Goal: Task Accomplishment & Management: Use online tool/utility

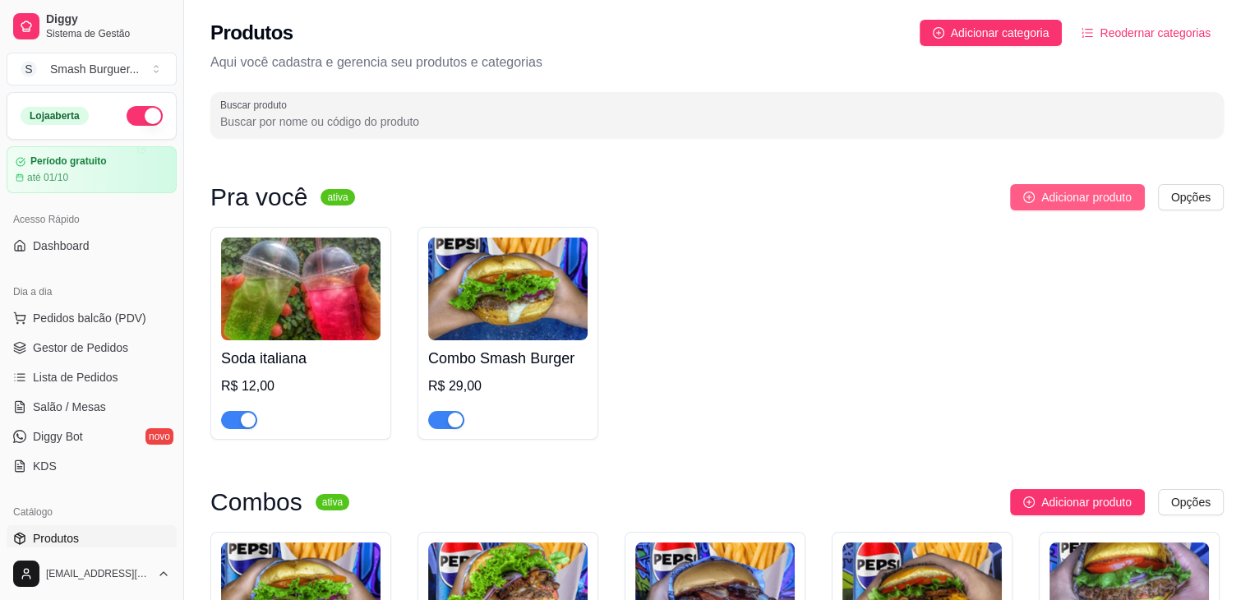
click at [1116, 190] on span "Adicionar produto" at bounding box center [1087, 197] width 90 height 18
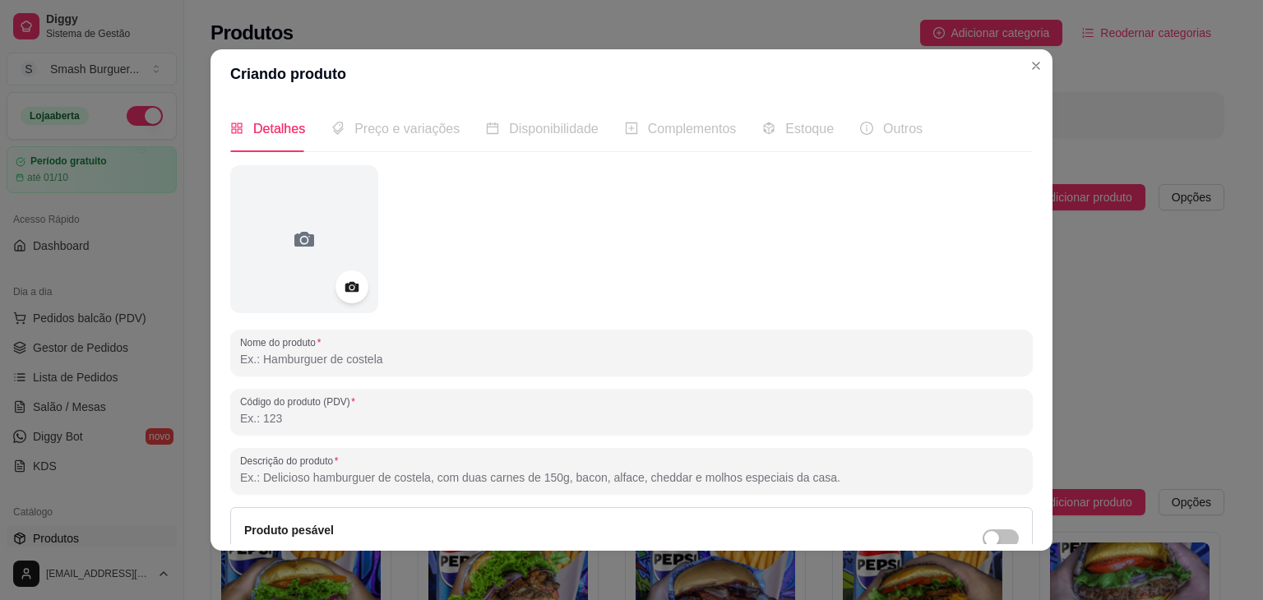
click at [316, 351] on input "Nome do produto" at bounding box center [631, 359] width 783 height 16
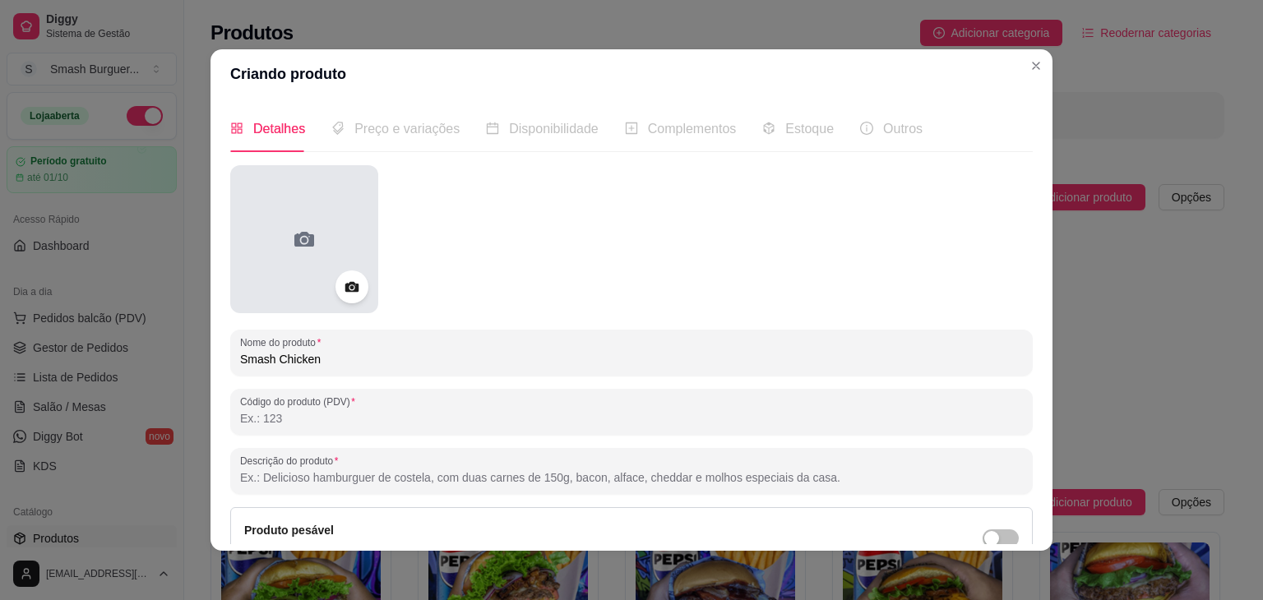
type input "Smash Chicken"
click at [316, 257] on div at bounding box center [304, 239] width 148 height 148
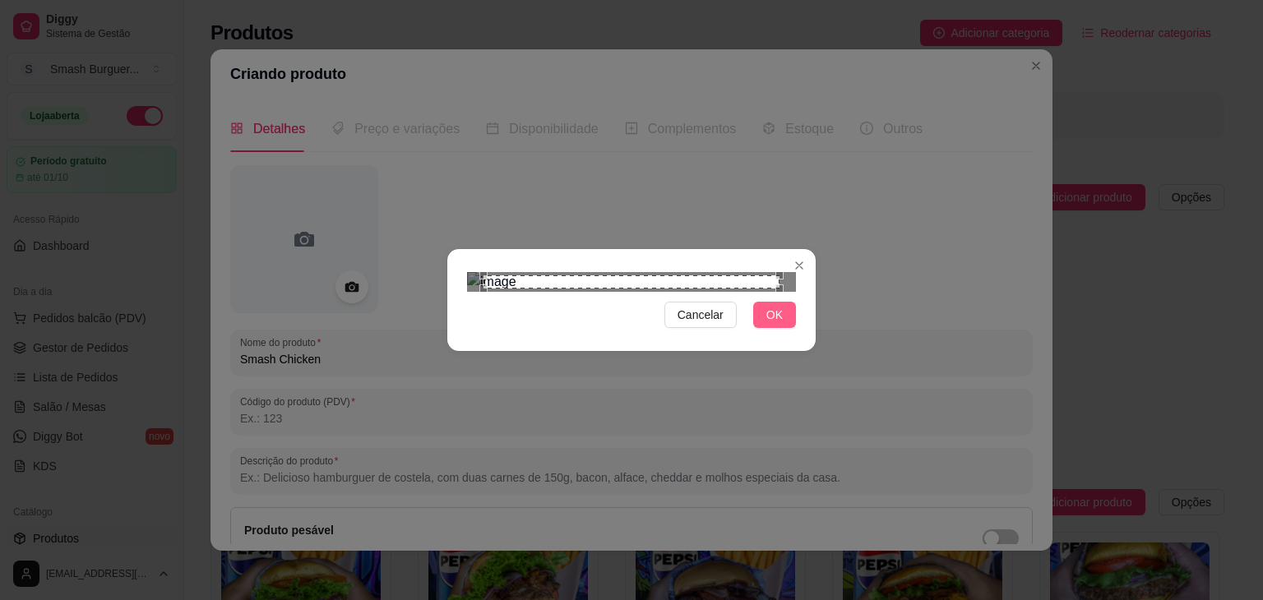
click at [770, 324] on span "OK" at bounding box center [774, 315] width 16 height 18
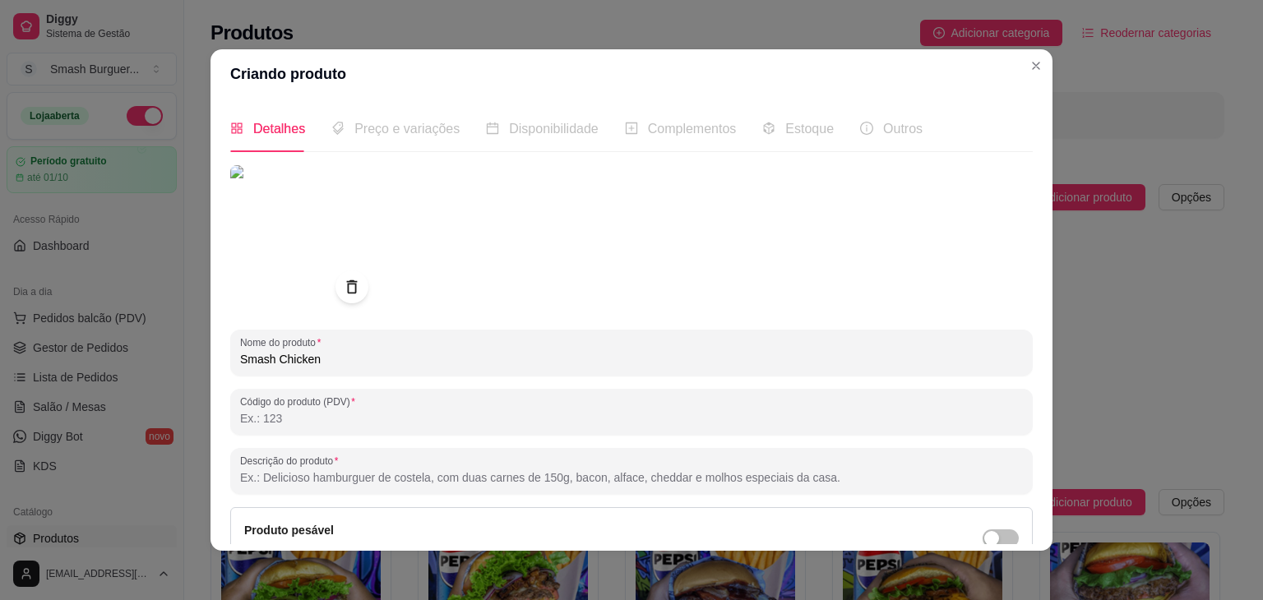
click at [341, 235] on img at bounding box center [304, 239] width 148 height 148
click at [354, 281] on icon at bounding box center [351, 287] width 19 height 19
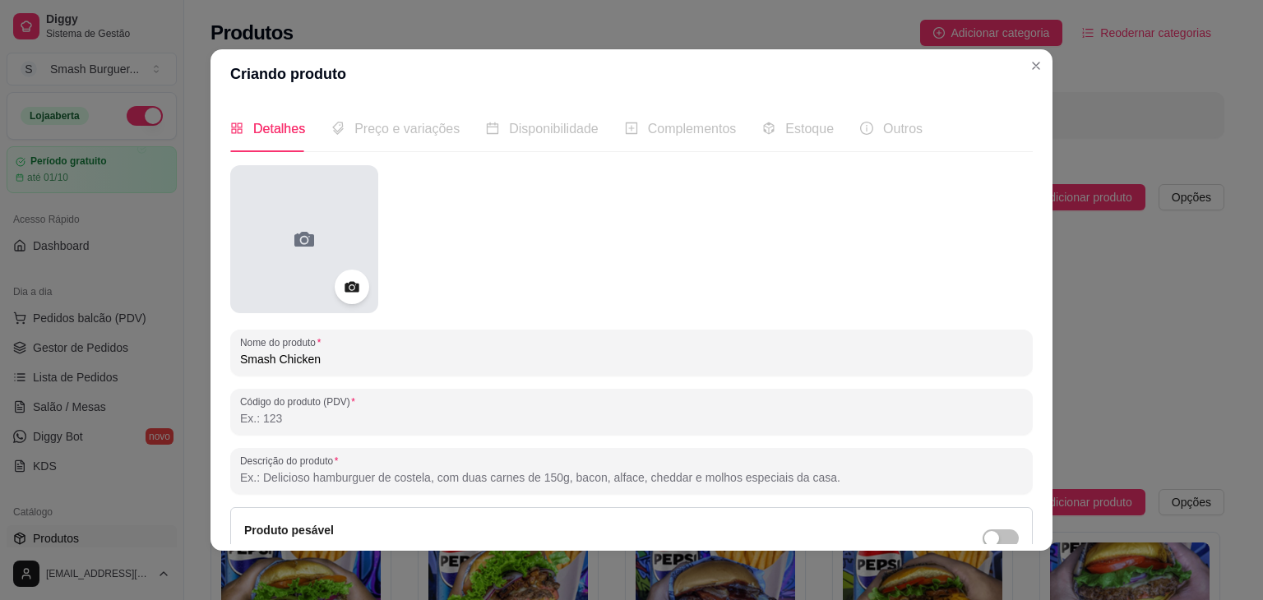
click at [312, 255] on div at bounding box center [304, 239] width 148 height 148
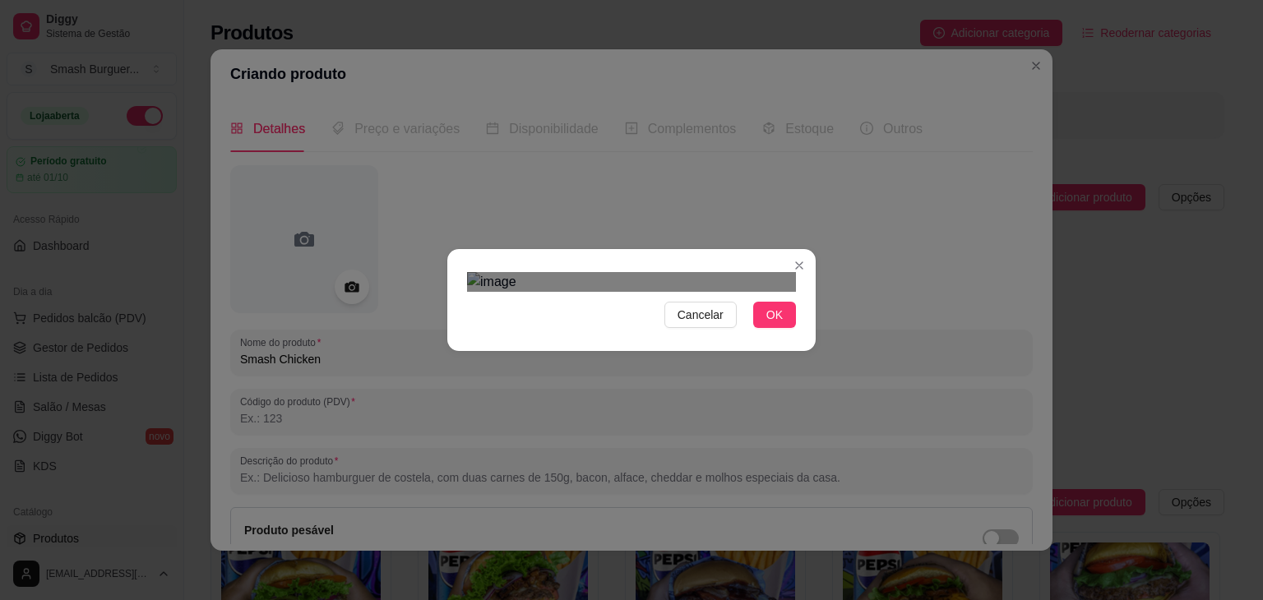
click at [602, 314] on div "Use the arrow keys to move the crop selection area" at bounding box center [620, 462] width 296 height 296
click at [766, 324] on span "OK" at bounding box center [774, 315] width 16 height 18
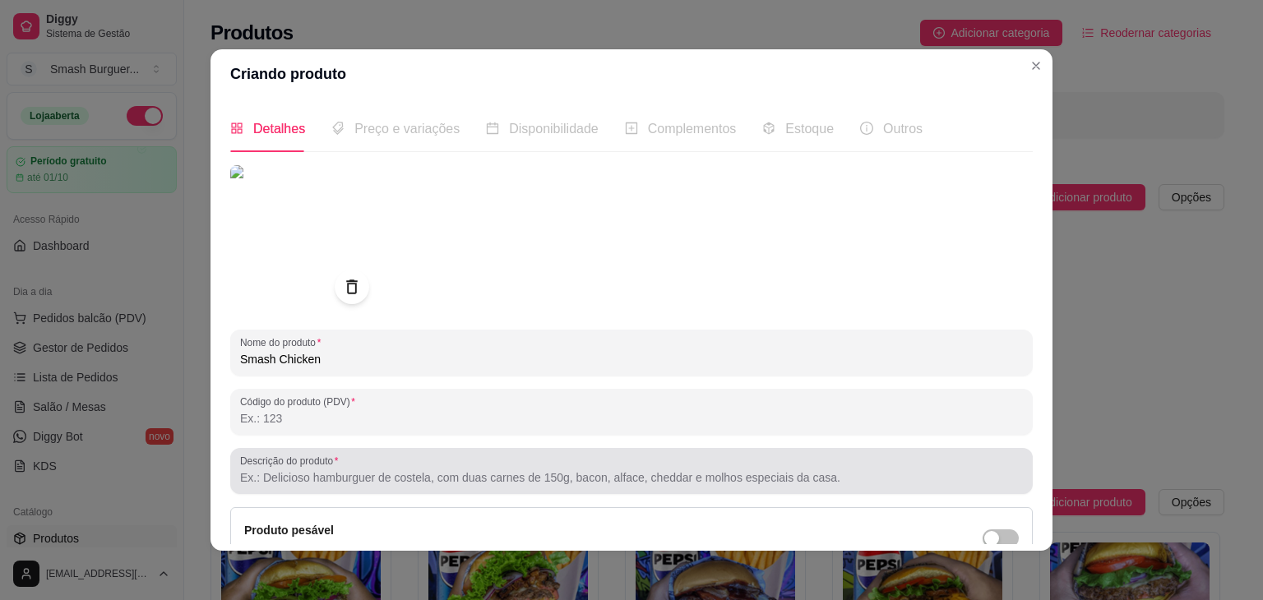
scroll to position [161, 0]
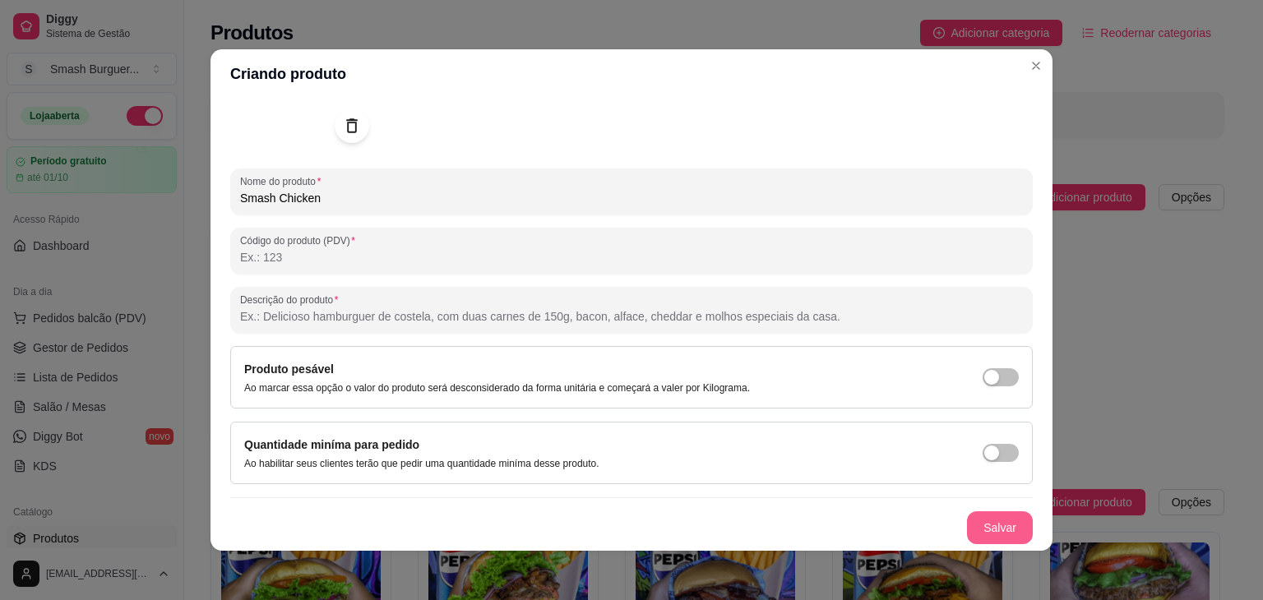
click at [977, 530] on button "Salvar" at bounding box center [1000, 527] width 66 height 33
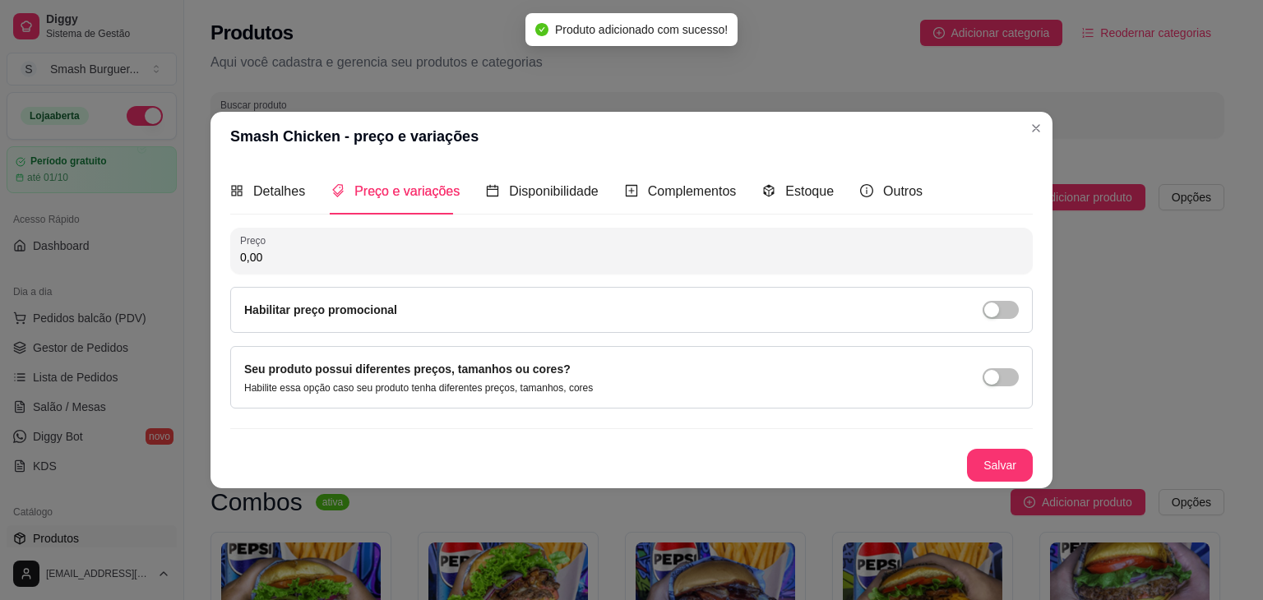
scroll to position [0, 0]
click at [460, 261] on input "0,00" at bounding box center [631, 257] width 783 height 16
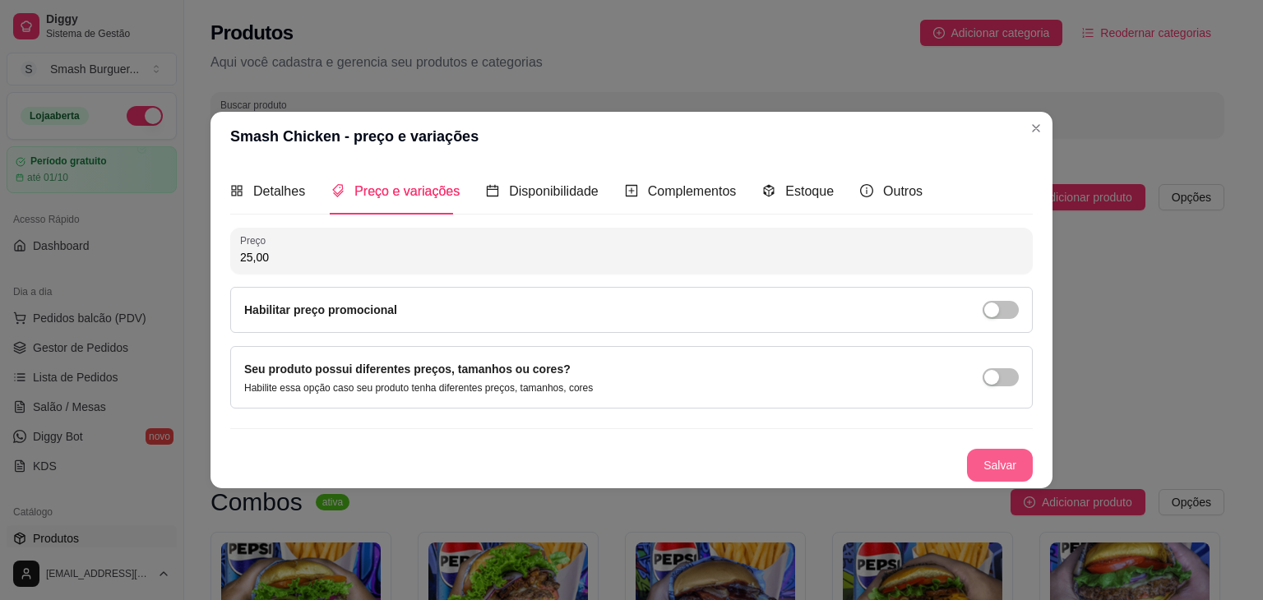
type input "25,00"
click at [997, 463] on button "Salvar" at bounding box center [1000, 466] width 64 height 32
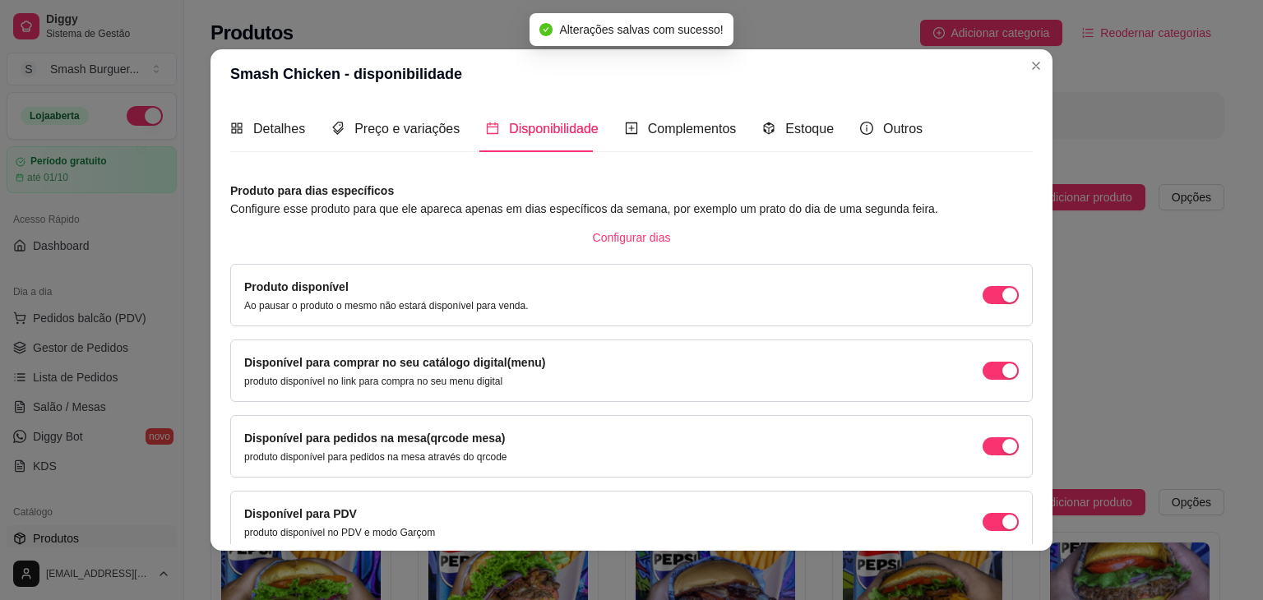
scroll to position [74, 0]
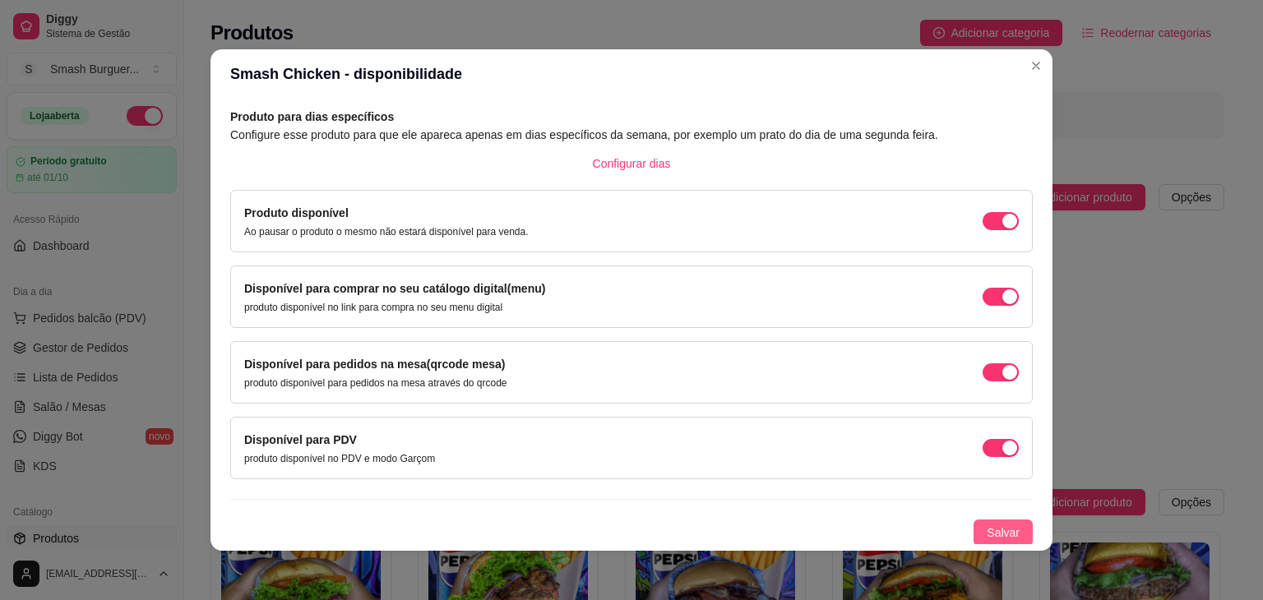
click at [994, 530] on span "Salvar" at bounding box center [1003, 533] width 33 height 18
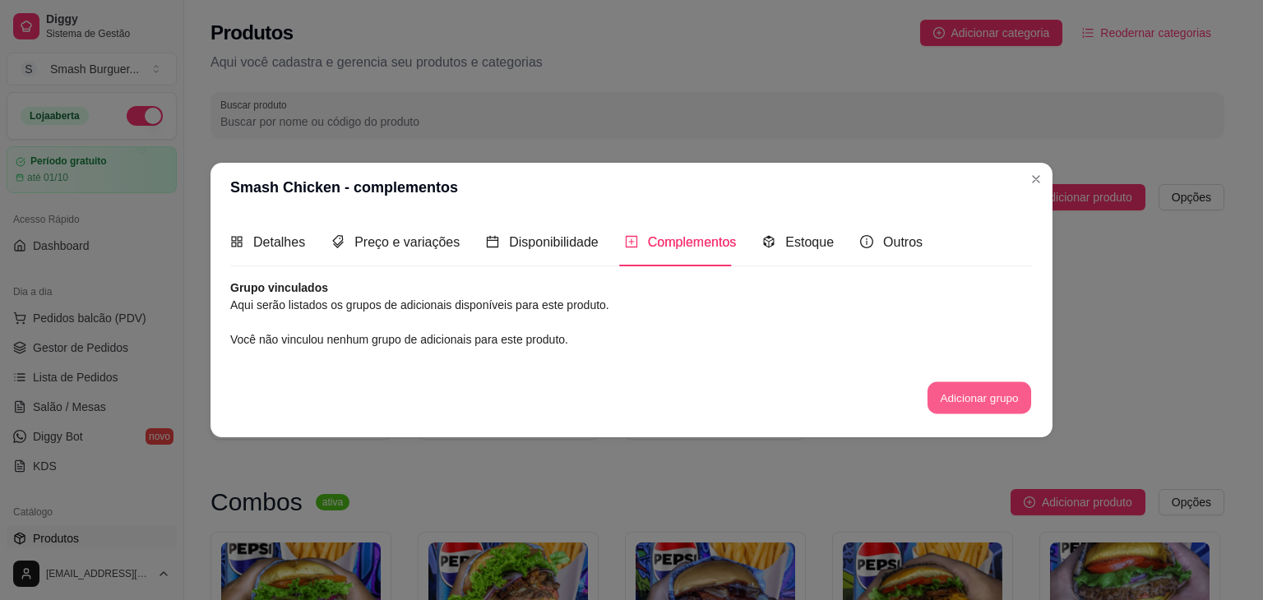
click at [986, 395] on button "Adicionar grupo" at bounding box center [979, 397] width 104 height 32
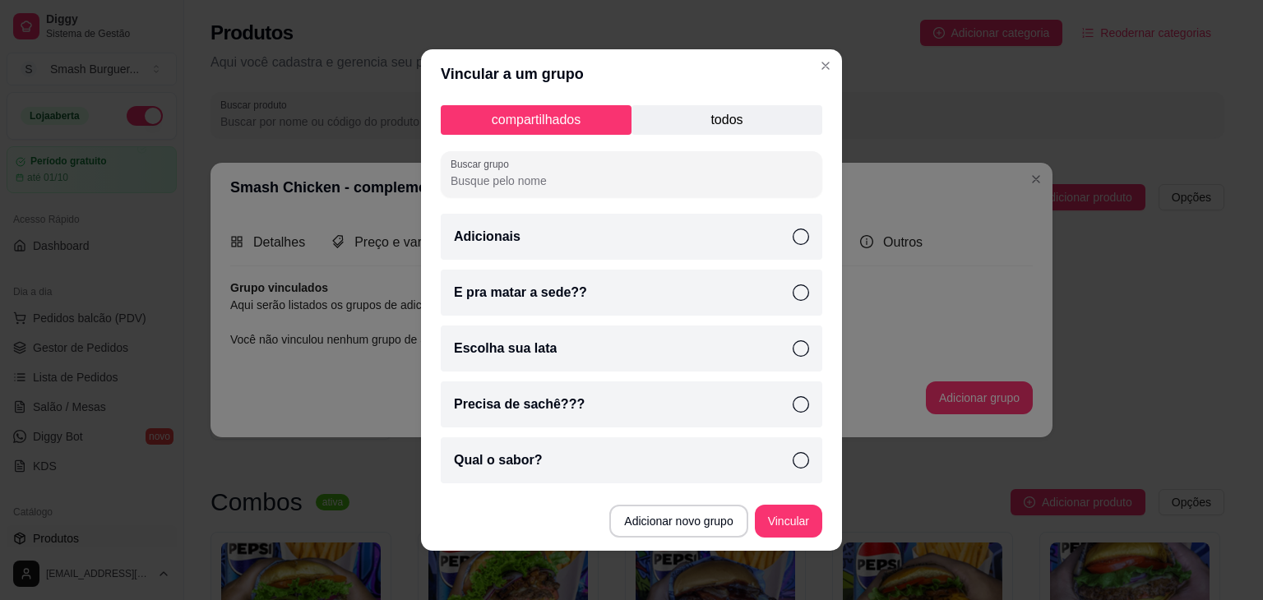
click at [737, 234] on div "Adicionais" at bounding box center [631, 237] width 381 height 46
click at [793, 294] on icon at bounding box center [801, 292] width 16 height 16
click at [760, 404] on div "Precisa de sachê???" at bounding box center [631, 404] width 381 height 46
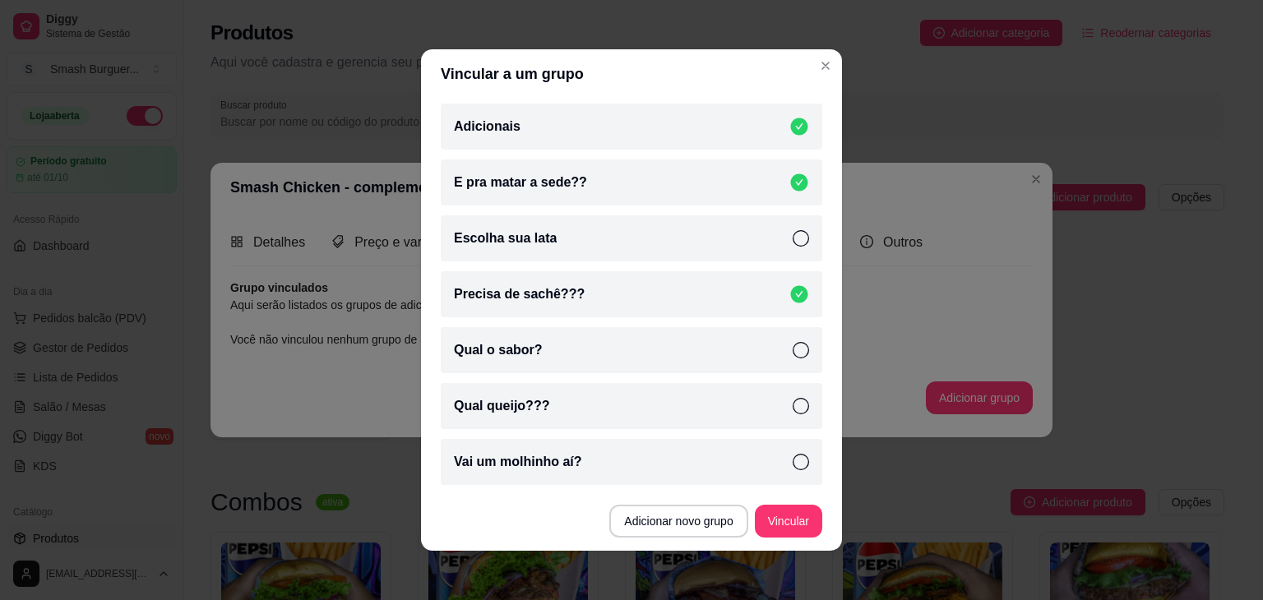
click at [793, 465] on icon at bounding box center [801, 462] width 16 height 16
click at [783, 515] on button "Vincular" at bounding box center [788, 521] width 67 height 33
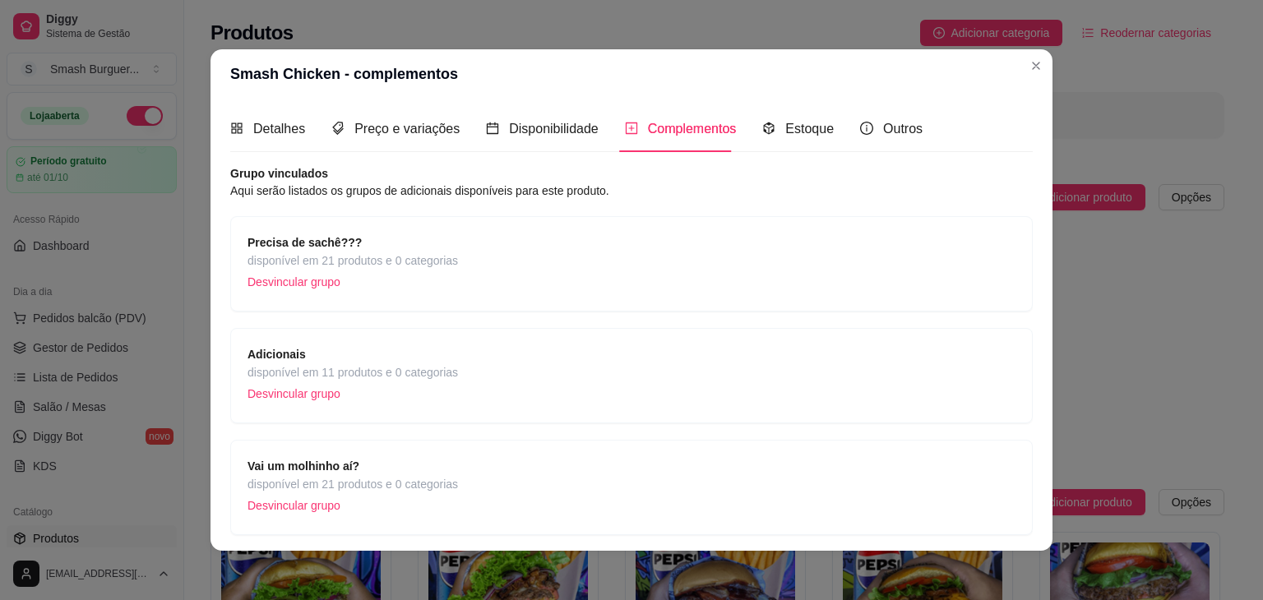
scroll to position [168, 0]
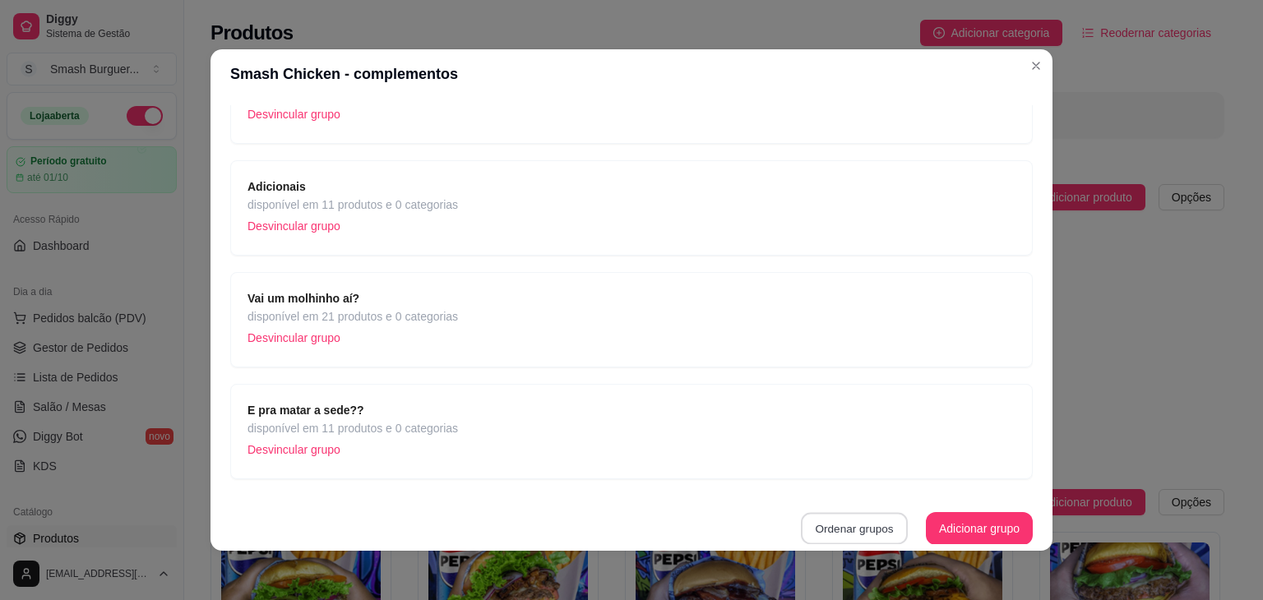
click at [846, 530] on button "Ordenar grupos" at bounding box center [854, 529] width 107 height 32
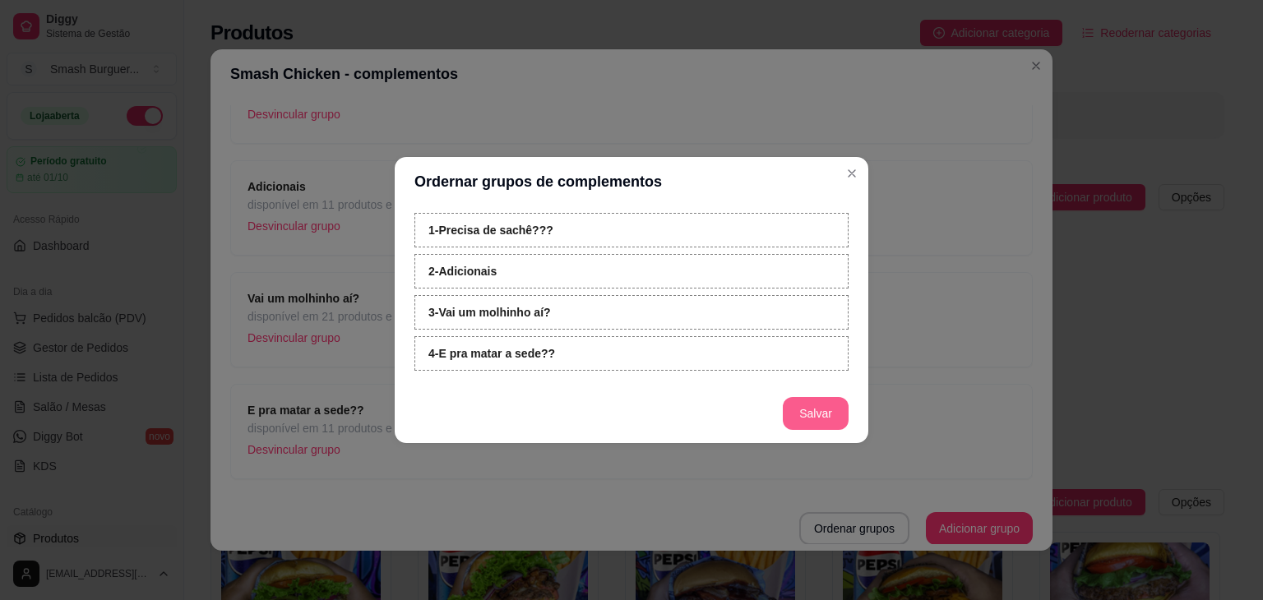
click at [802, 416] on button "Salvar" at bounding box center [816, 413] width 66 height 33
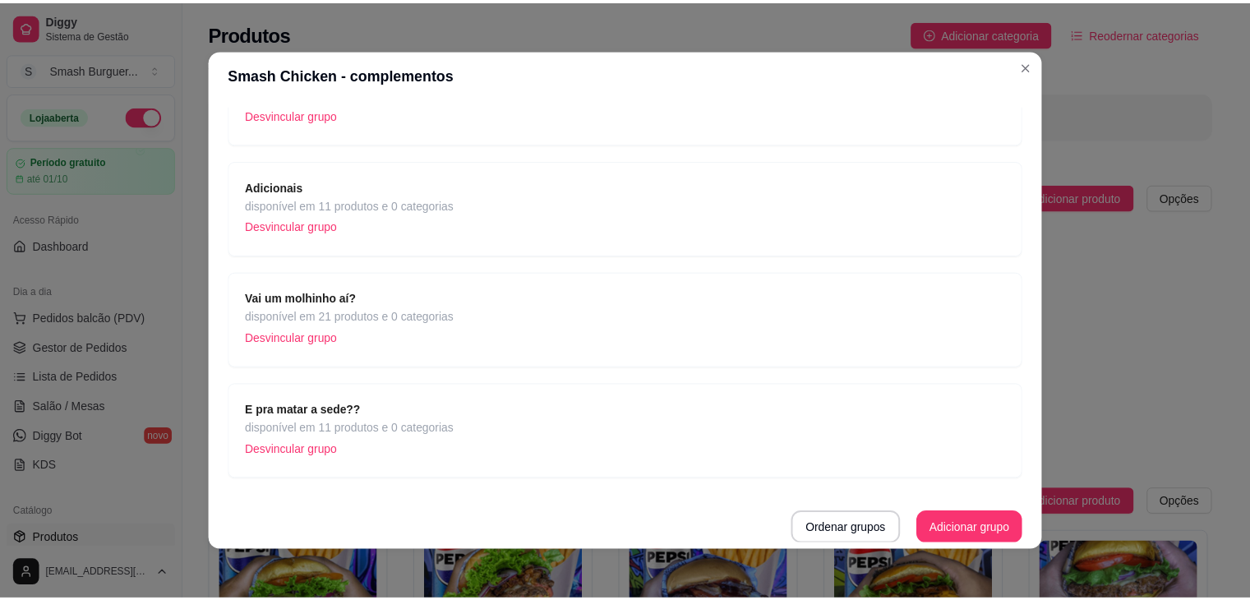
scroll to position [0, 0]
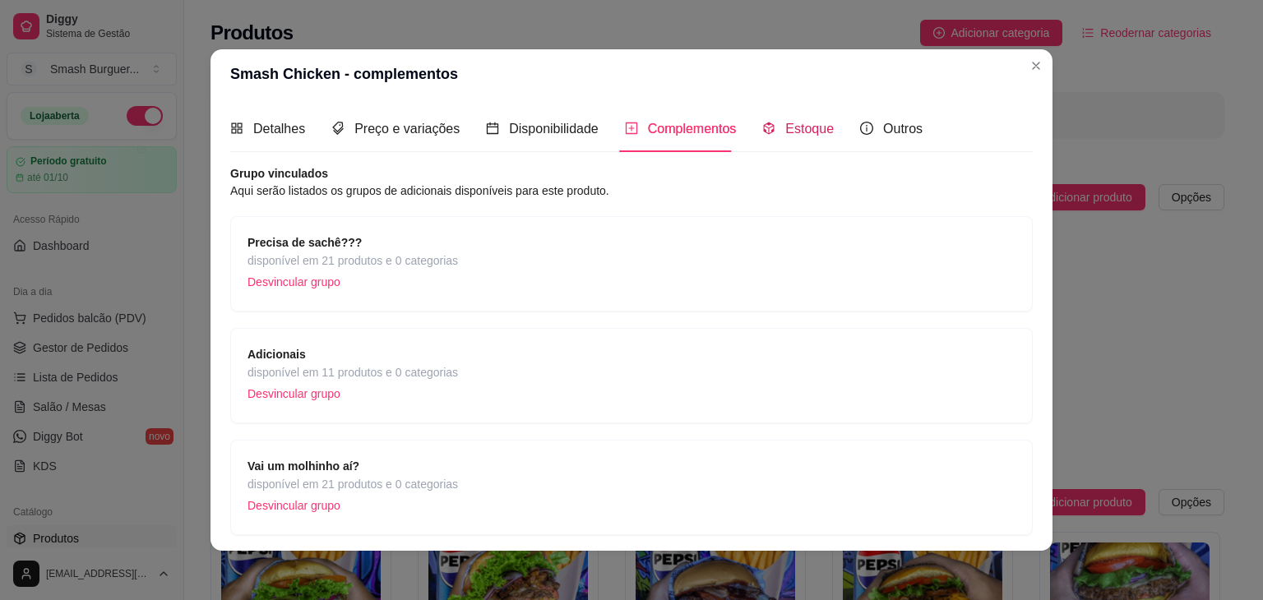
click at [772, 122] on div "Estoque" at bounding box center [798, 128] width 72 height 21
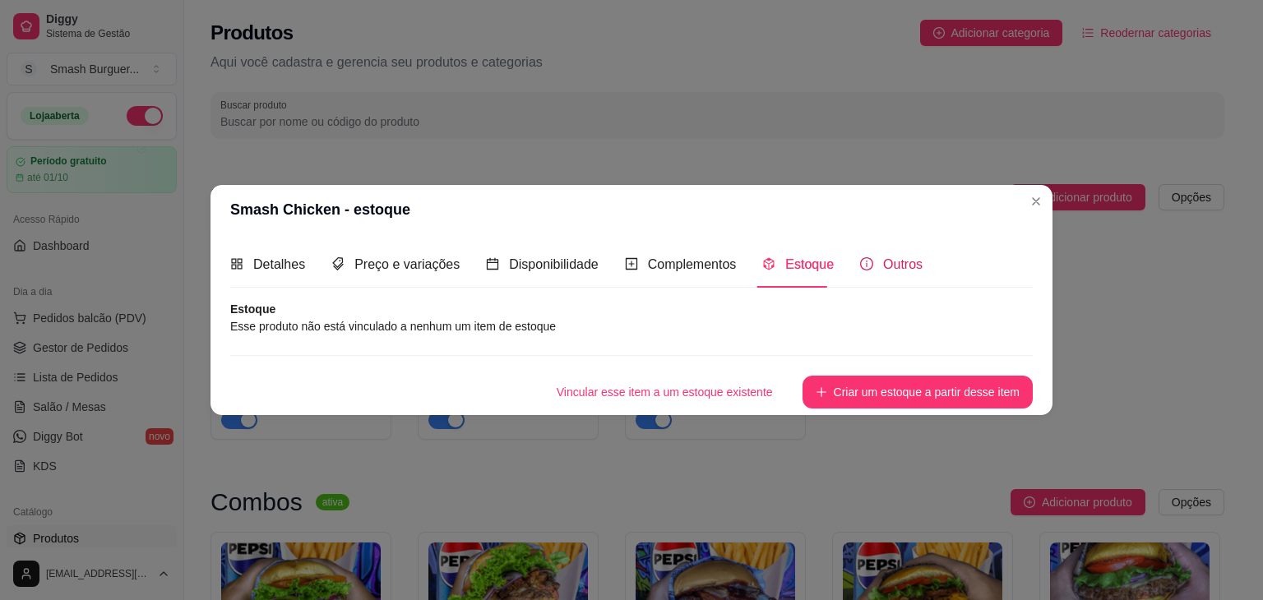
click at [895, 270] on span "Outros" at bounding box center [902, 264] width 39 height 14
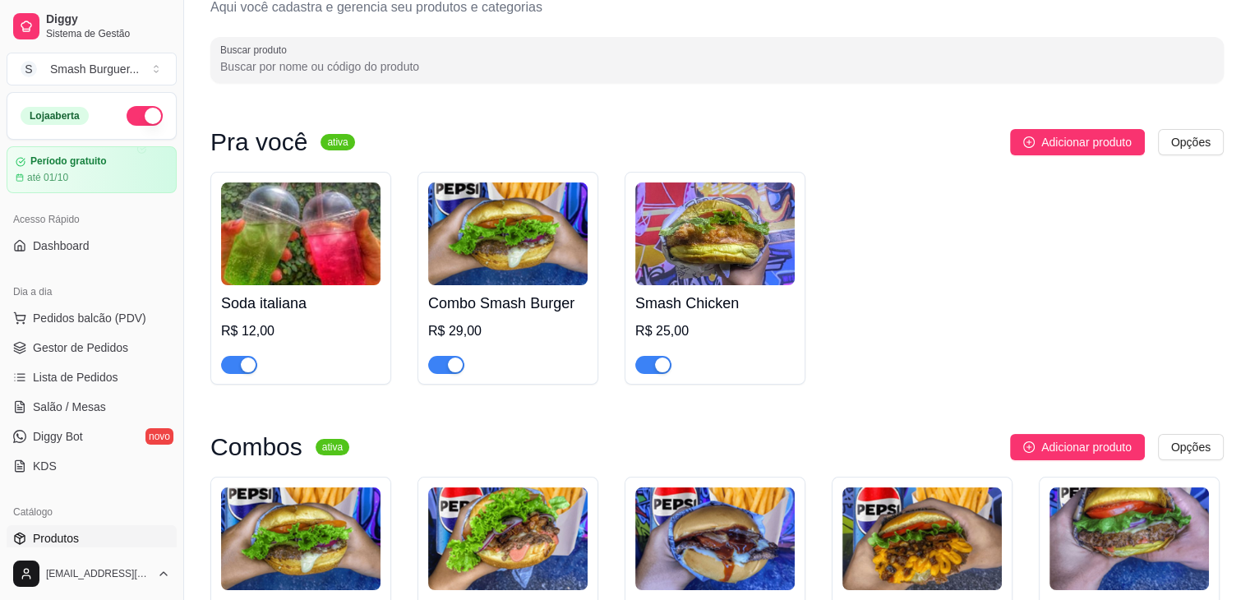
scroll to position [56, 0]
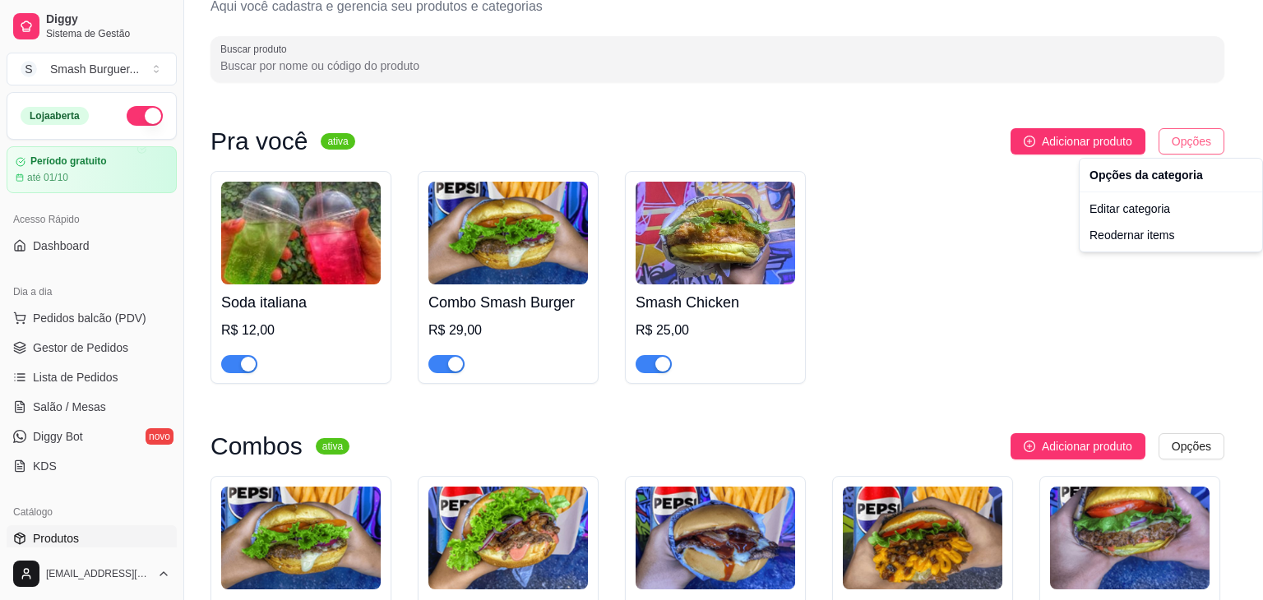
click at [1181, 150] on html "Diggy Sistema de Gestão S Smash Burguer ... Loja aberta Período gratuito até 01…" at bounding box center [631, 244] width 1263 height 600
click at [1131, 238] on div "Reodernar items" at bounding box center [1171, 235] width 176 height 26
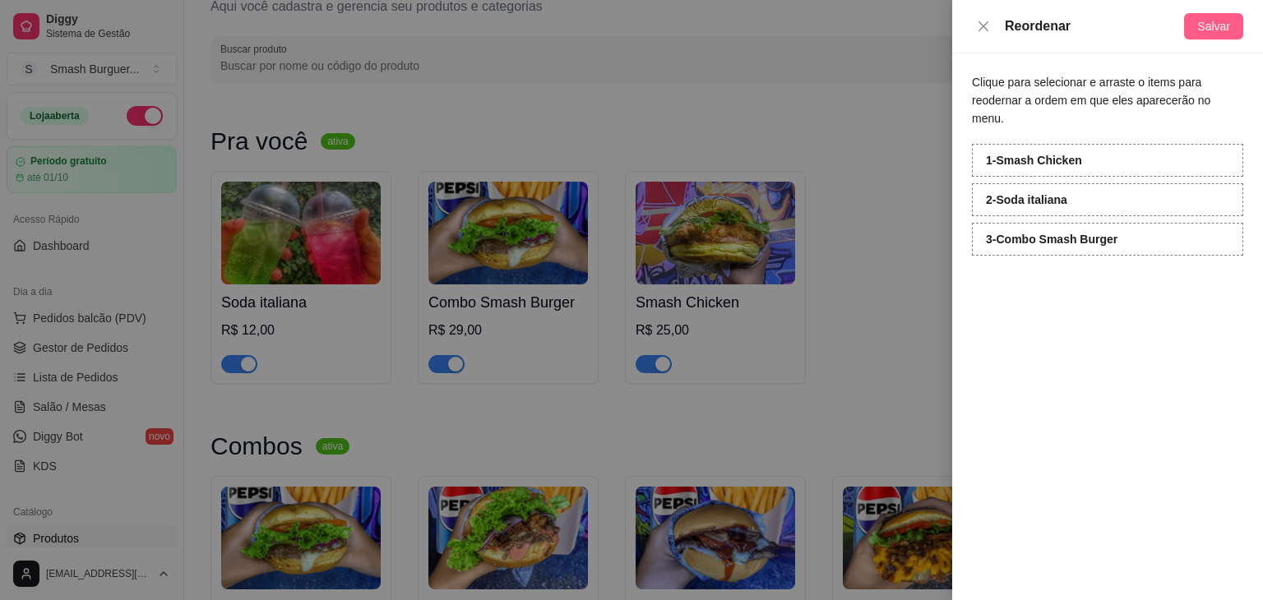
click at [1200, 26] on span "Salvar" at bounding box center [1213, 26] width 33 height 18
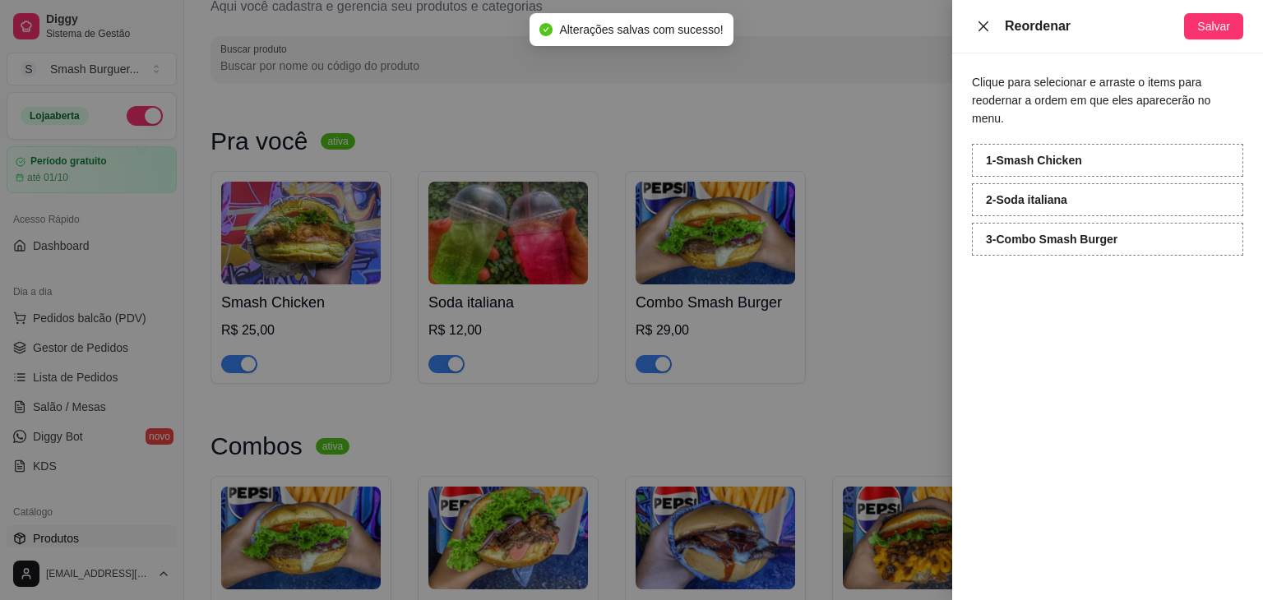
click at [985, 21] on icon "close" at bounding box center [983, 26] width 13 height 13
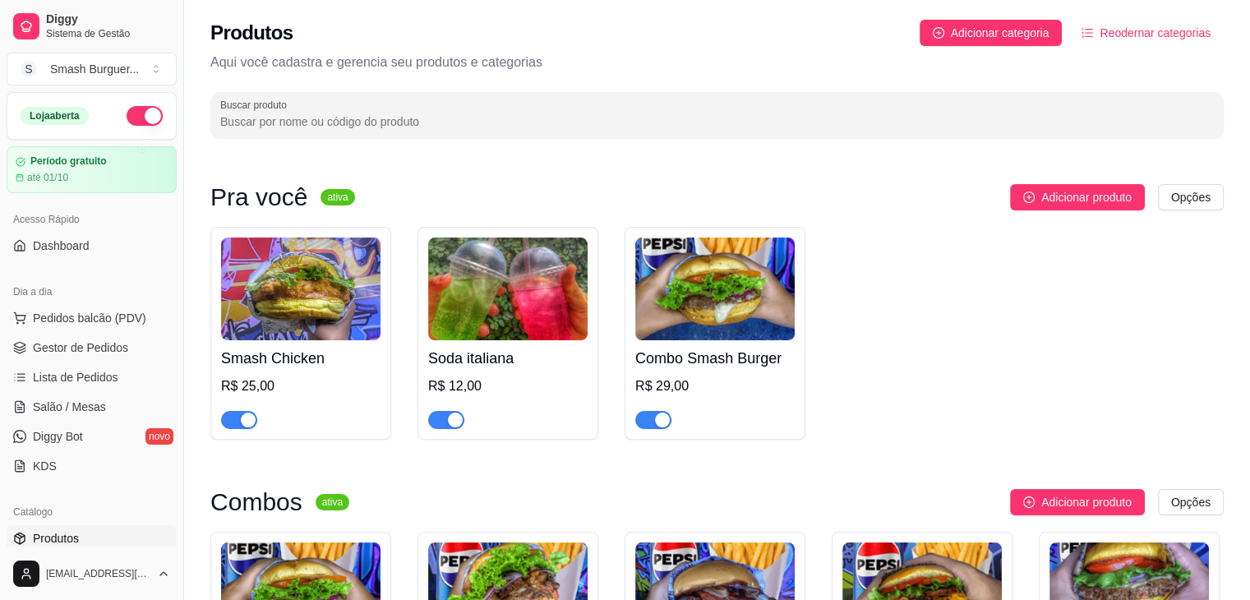
scroll to position [0, 0]
click at [92, 343] on span "Gestor de Pedidos" at bounding box center [80, 348] width 95 height 16
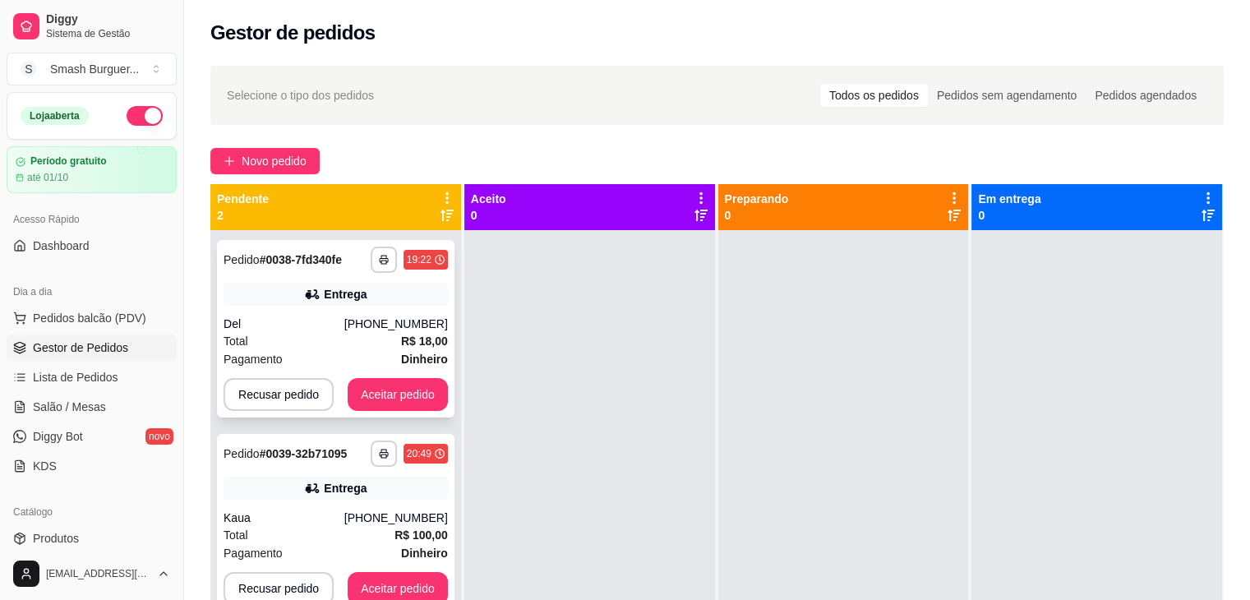
scroll to position [46, 0]
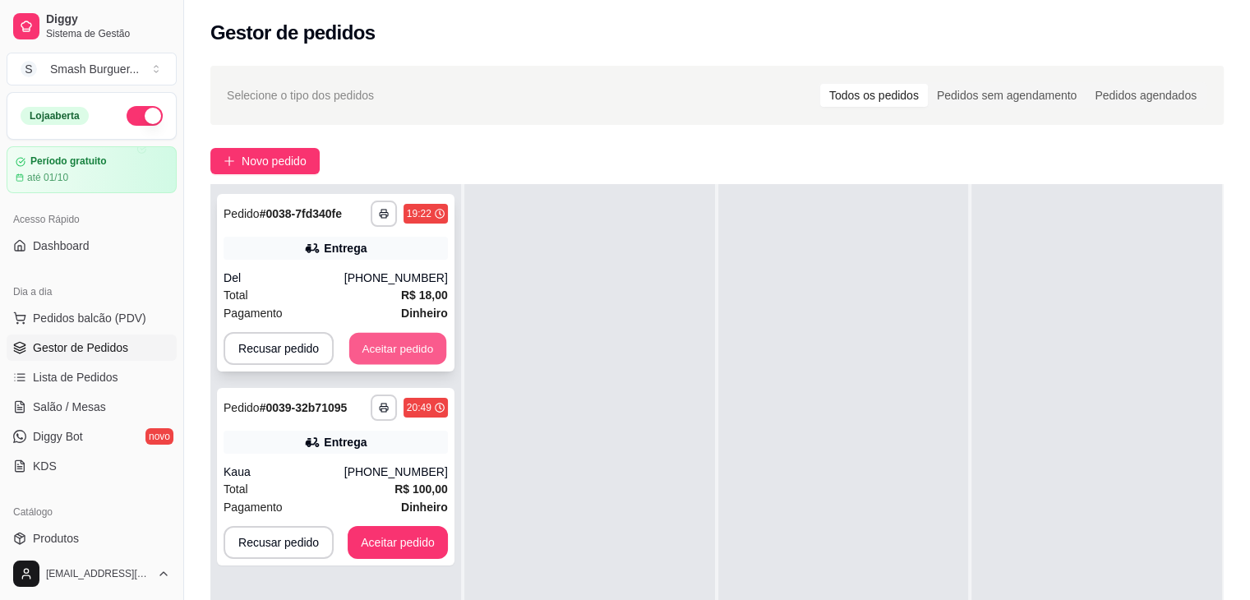
click at [401, 353] on button "Aceitar pedido" at bounding box center [397, 349] width 97 height 32
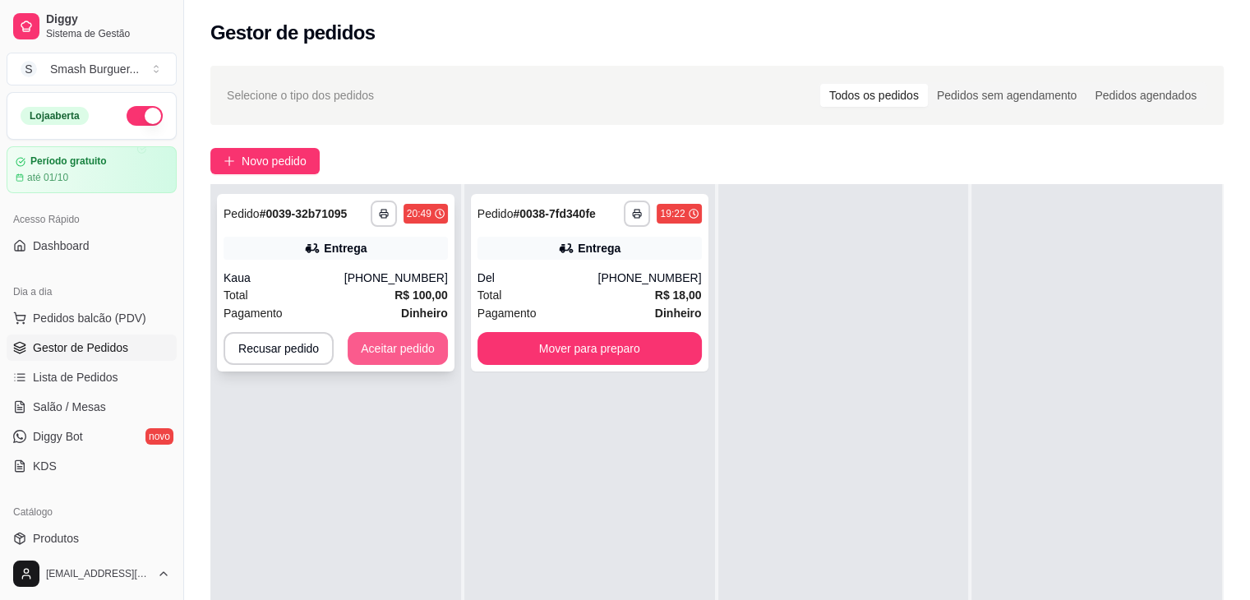
click at [406, 349] on button "Aceitar pedido" at bounding box center [398, 348] width 100 height 33
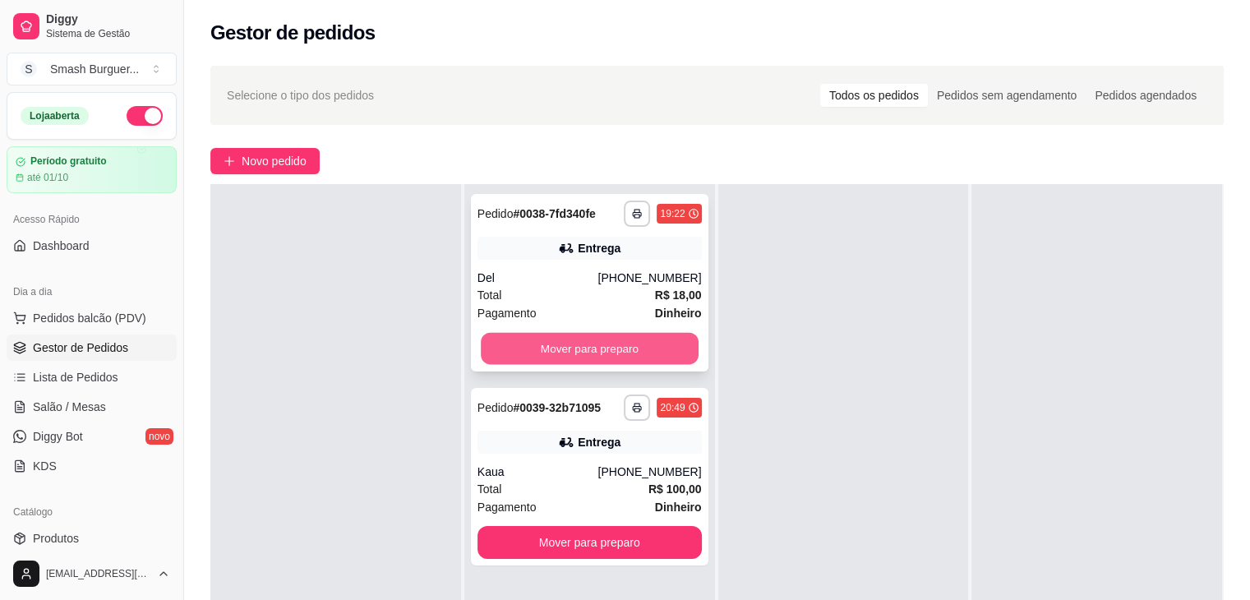
click at [535, 346] on button "Mover para preparo" at bounding box center [590, 349] width 218 height 32
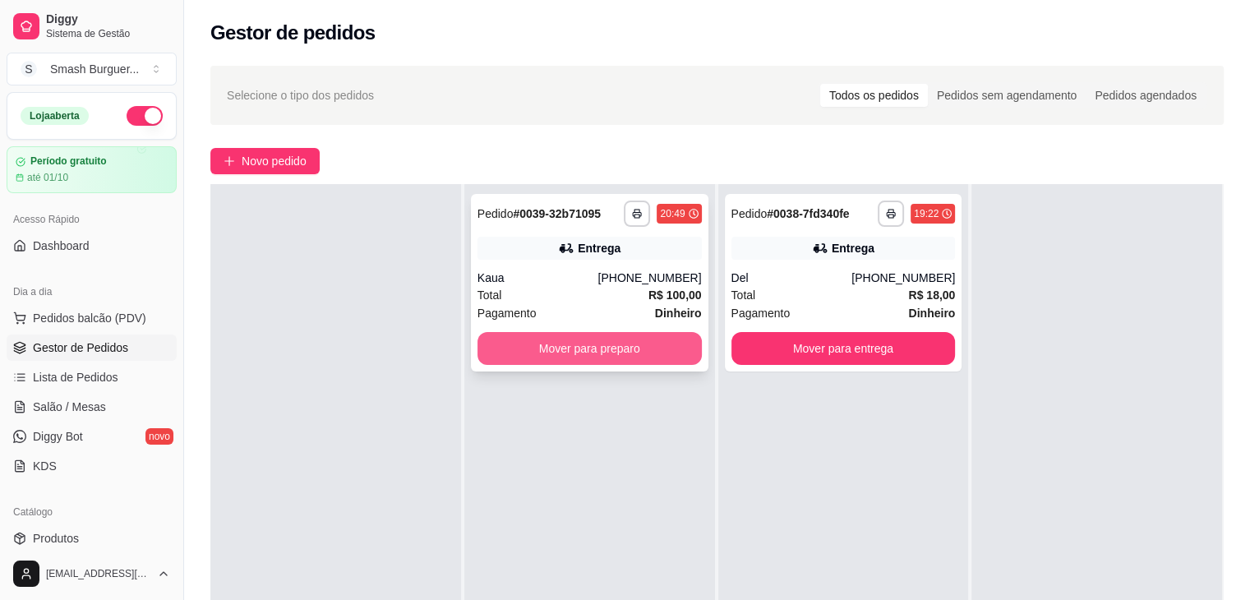
click at [557, 349] on button "Mover para preparo" at bounding box center [590, 348] width 224 height 33
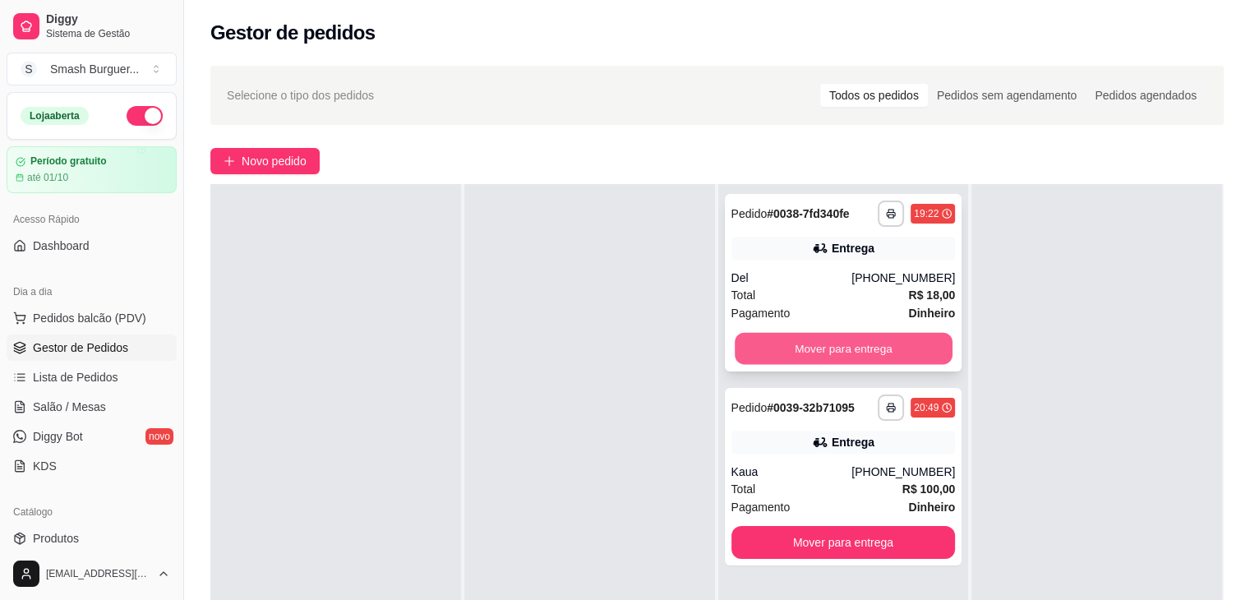
click at [768, 356] on button "Mover para entrega" at bounding box center [844, 349] width 218 height 32
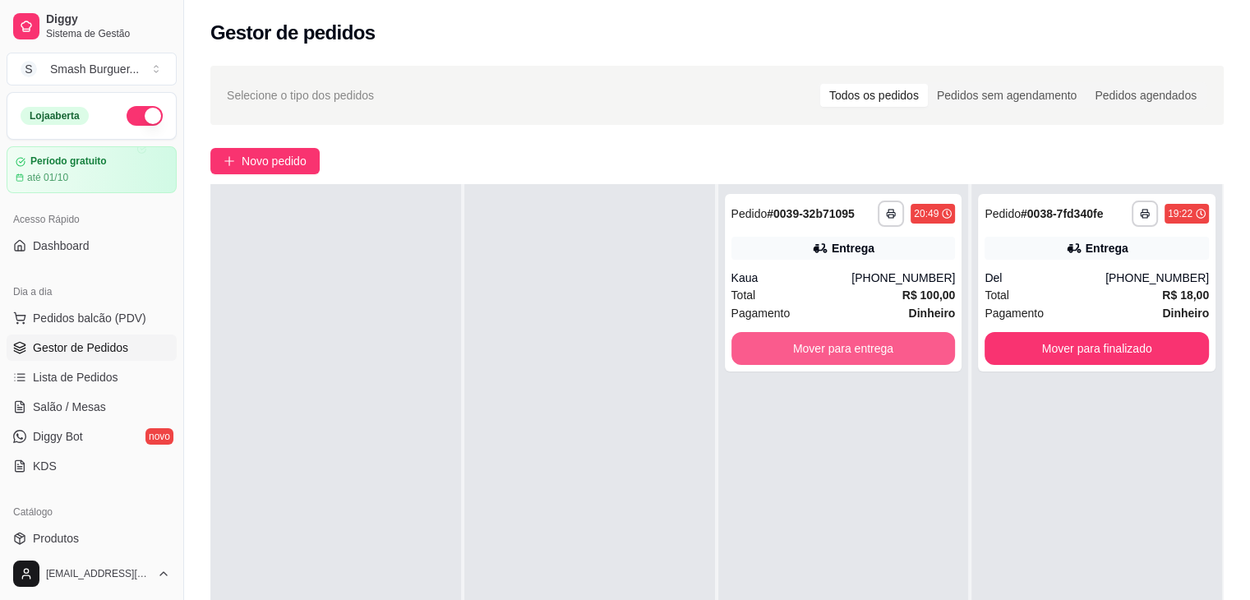
click at [768, 356] on button "Mover para entrega" at bounding box center [844, 348] width 224 height 33
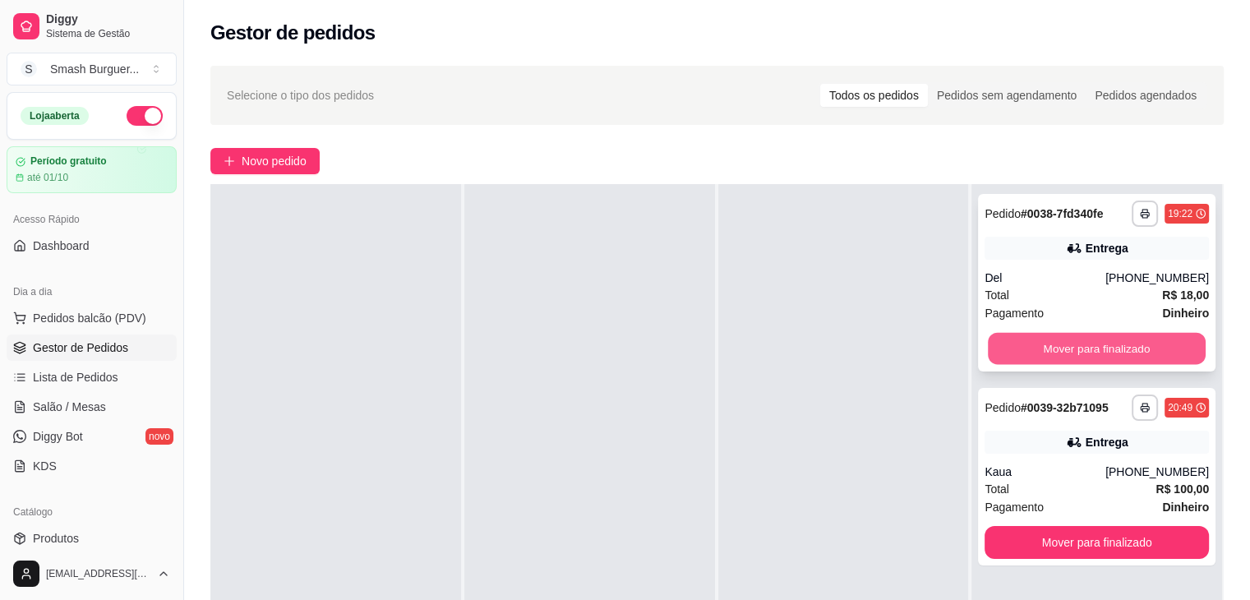
click at [1056, 357] on button "Mover para finalizado" at bounding box center [1097, 349] width 218 height 32
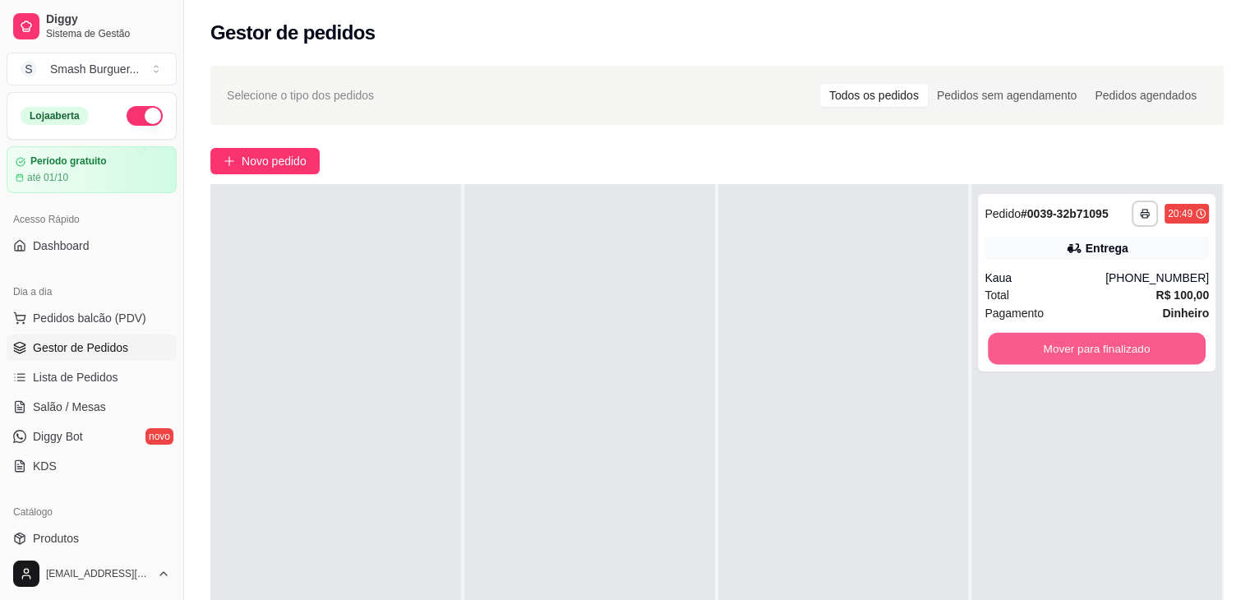
click at [1056, 357] on button "Mover para finalizado" at bounding box center [1097, 349] width 218 height 32
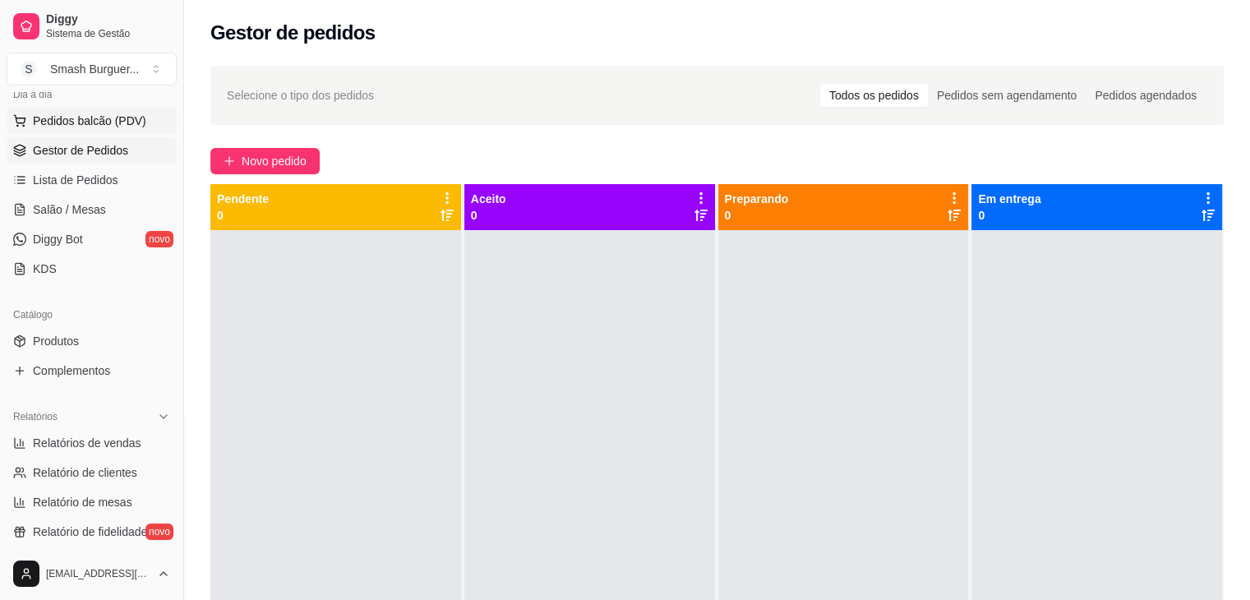
scroll to position [187, 0]
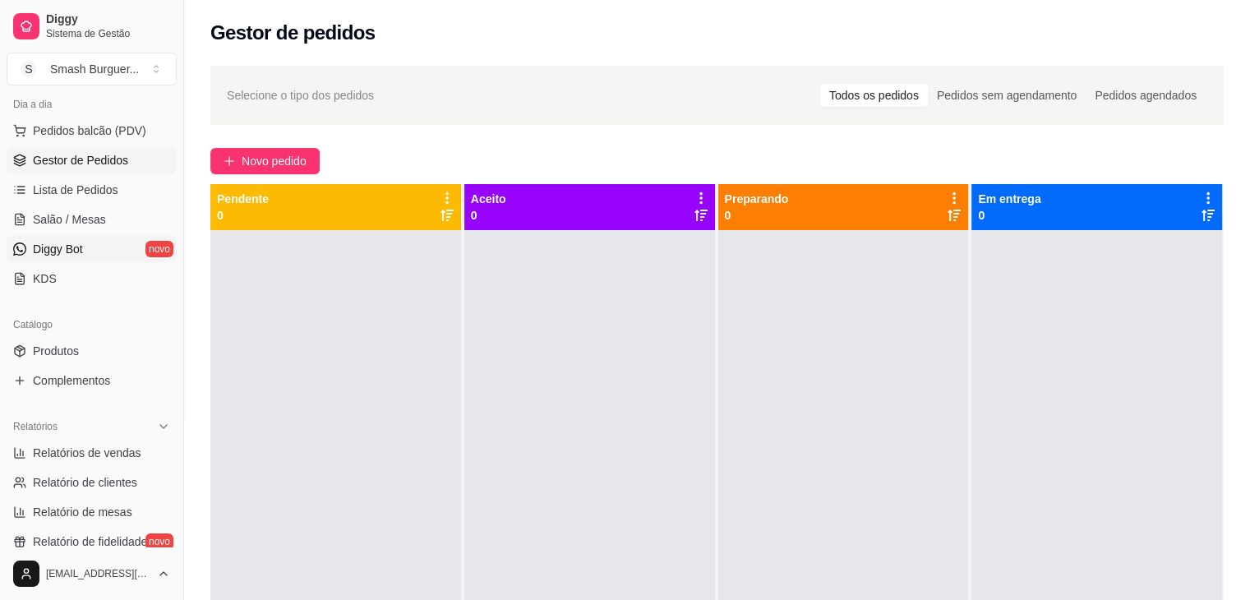
click at [99, 247] on link "Diggy Bot novo" at bounding box center [92, 249] width 170 height 26
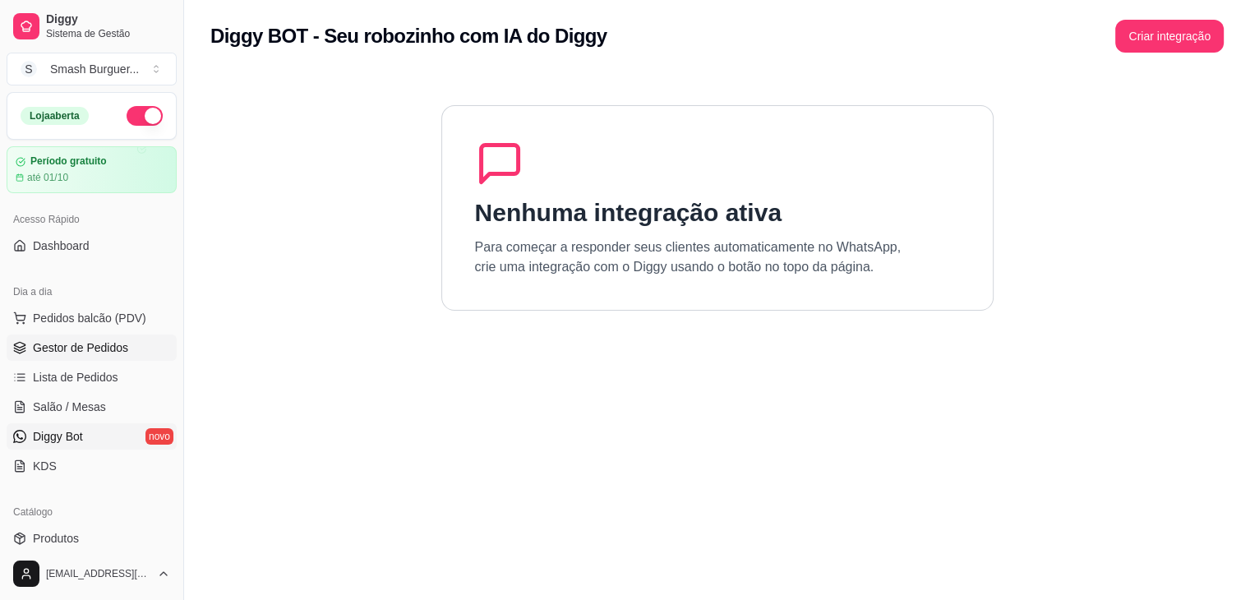
click at [101, 352] on span "Gestor de Pedidos" at bounding box center [80, 348] width 95 height 16
